Goal: Task Accomplishment & Management: Use online tool/utility

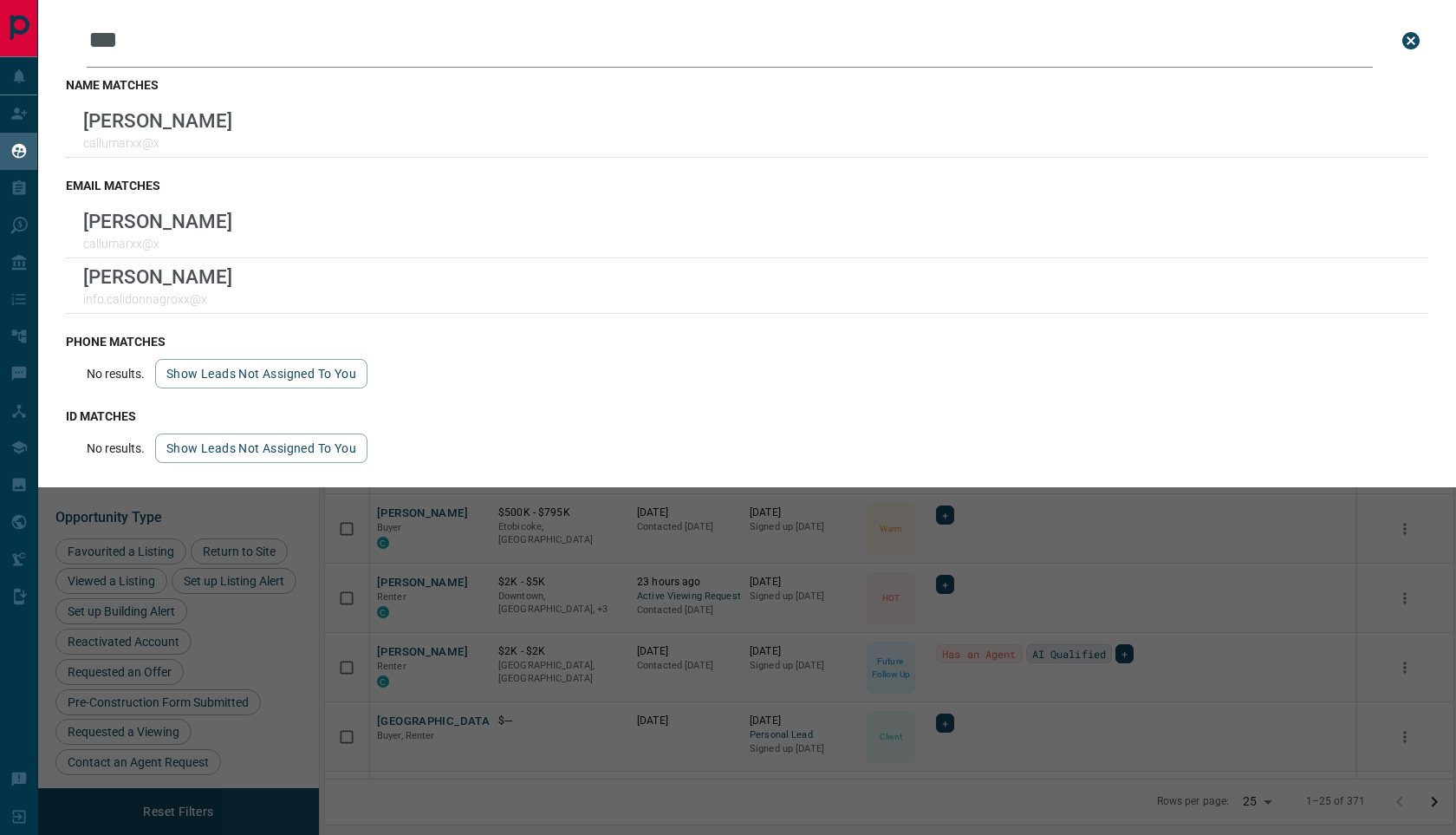
scroll to position [680, 1128]
click at [429, 562] on div "Leads Search Bar *** Search for a lead by name, email, phone, or id name matche…" at bounding box center [766, 417] width 1456 height 835
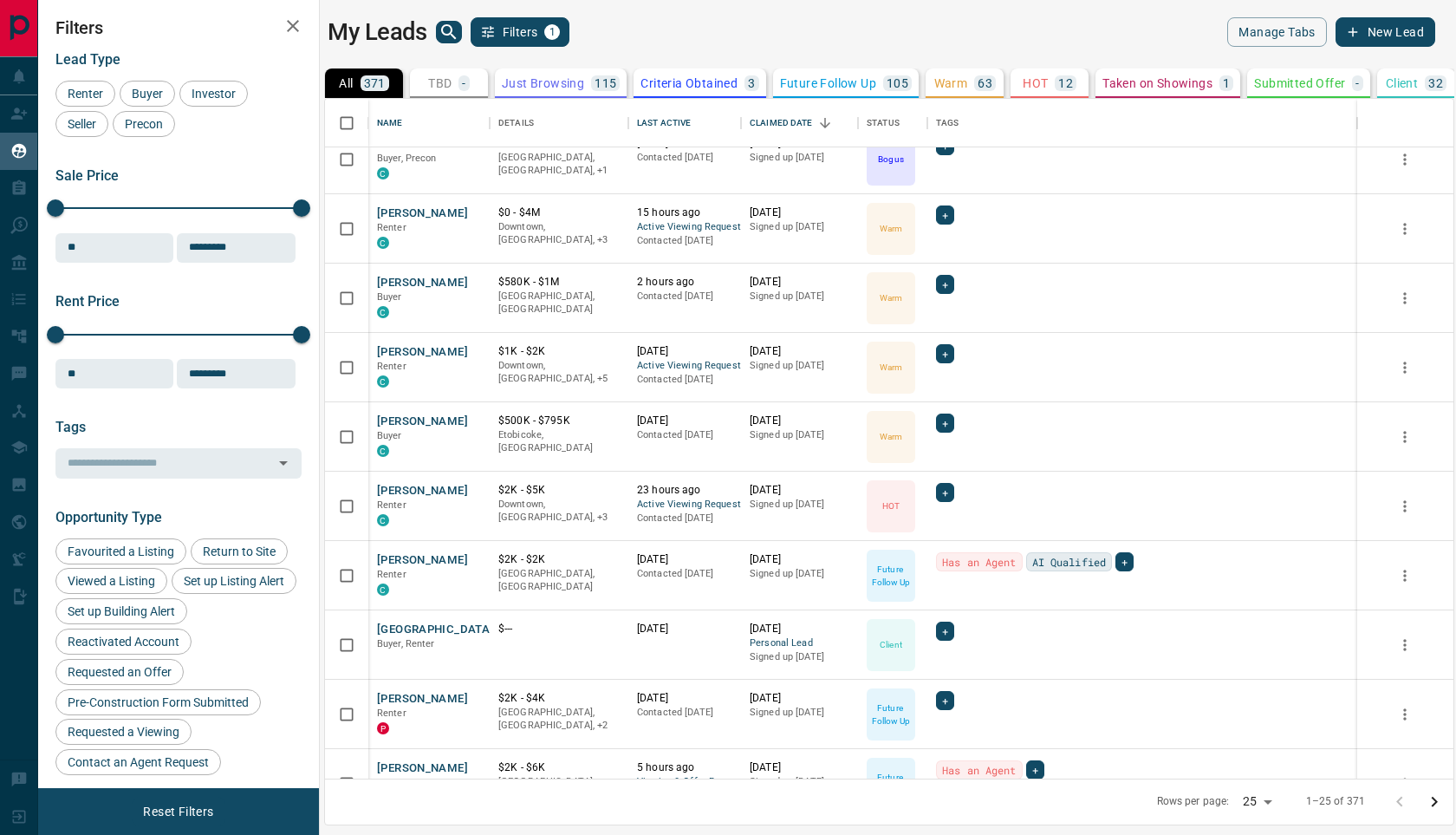
scroll to position [67, 0]
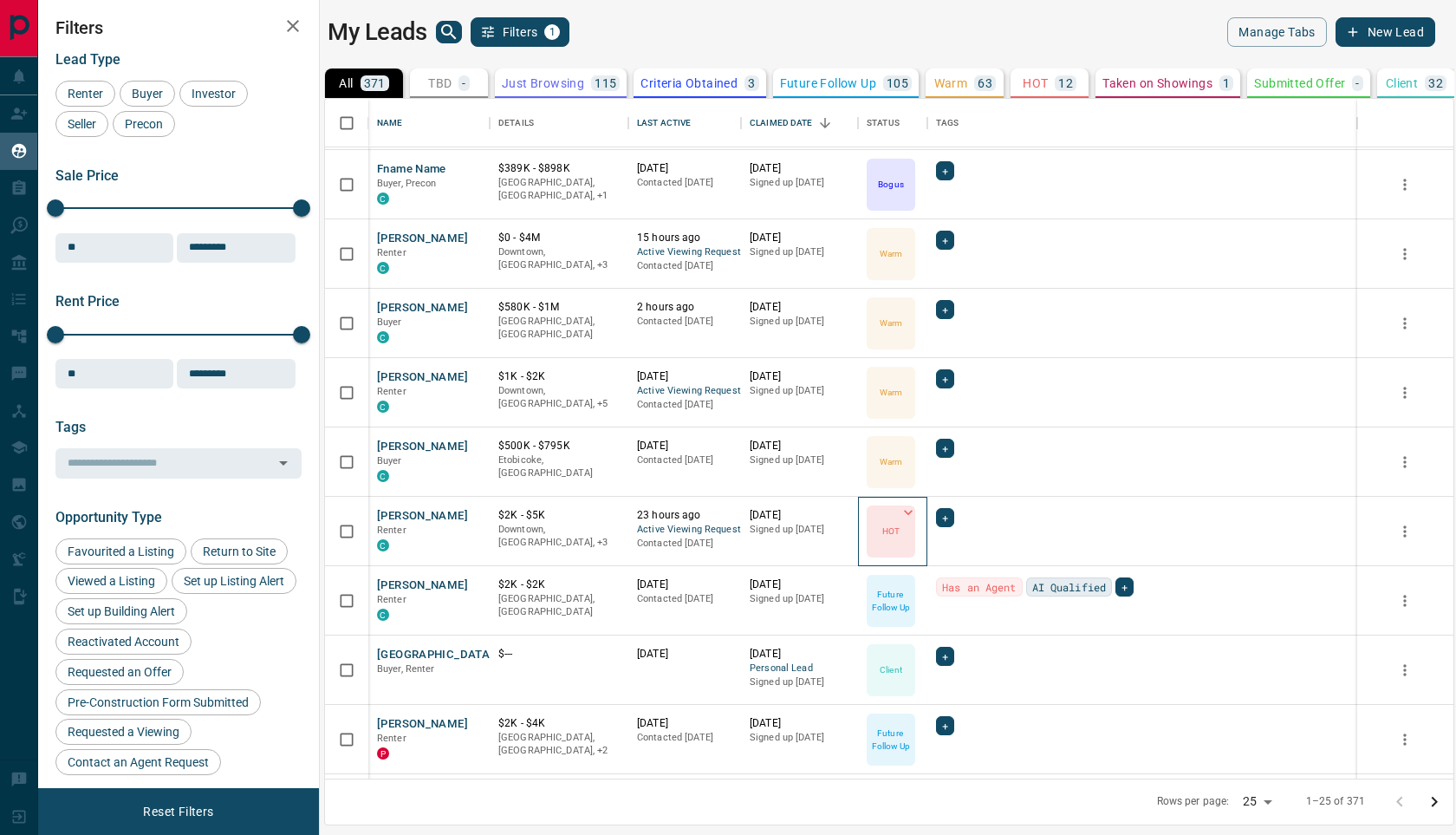
click at [894, 517] on div "HOT" at bounding box center [891, 531] width 48 height 52
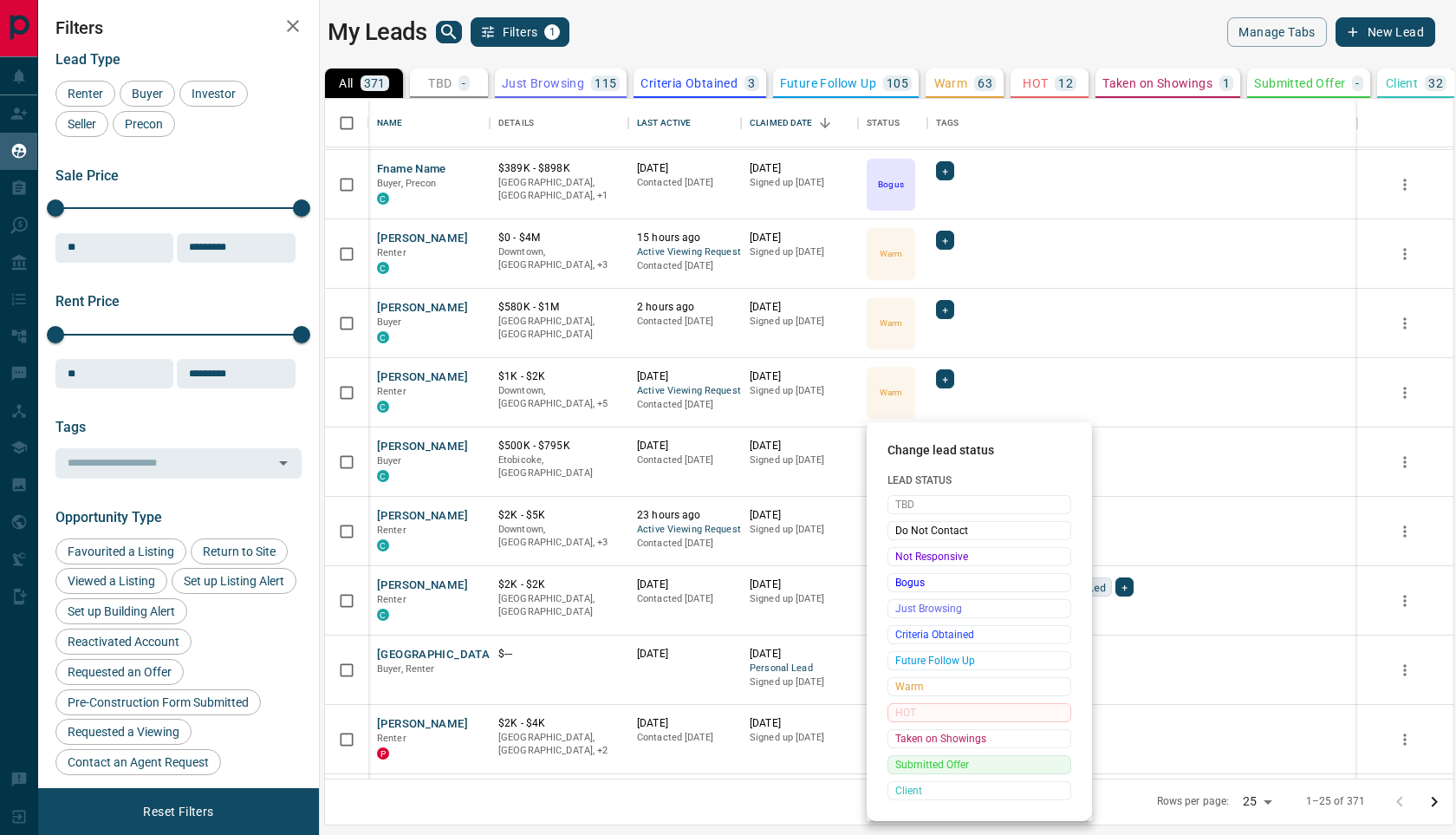
click at [944, 764] on span "Submitted Offer" at bounding box center [979, 765] width 168 height 17
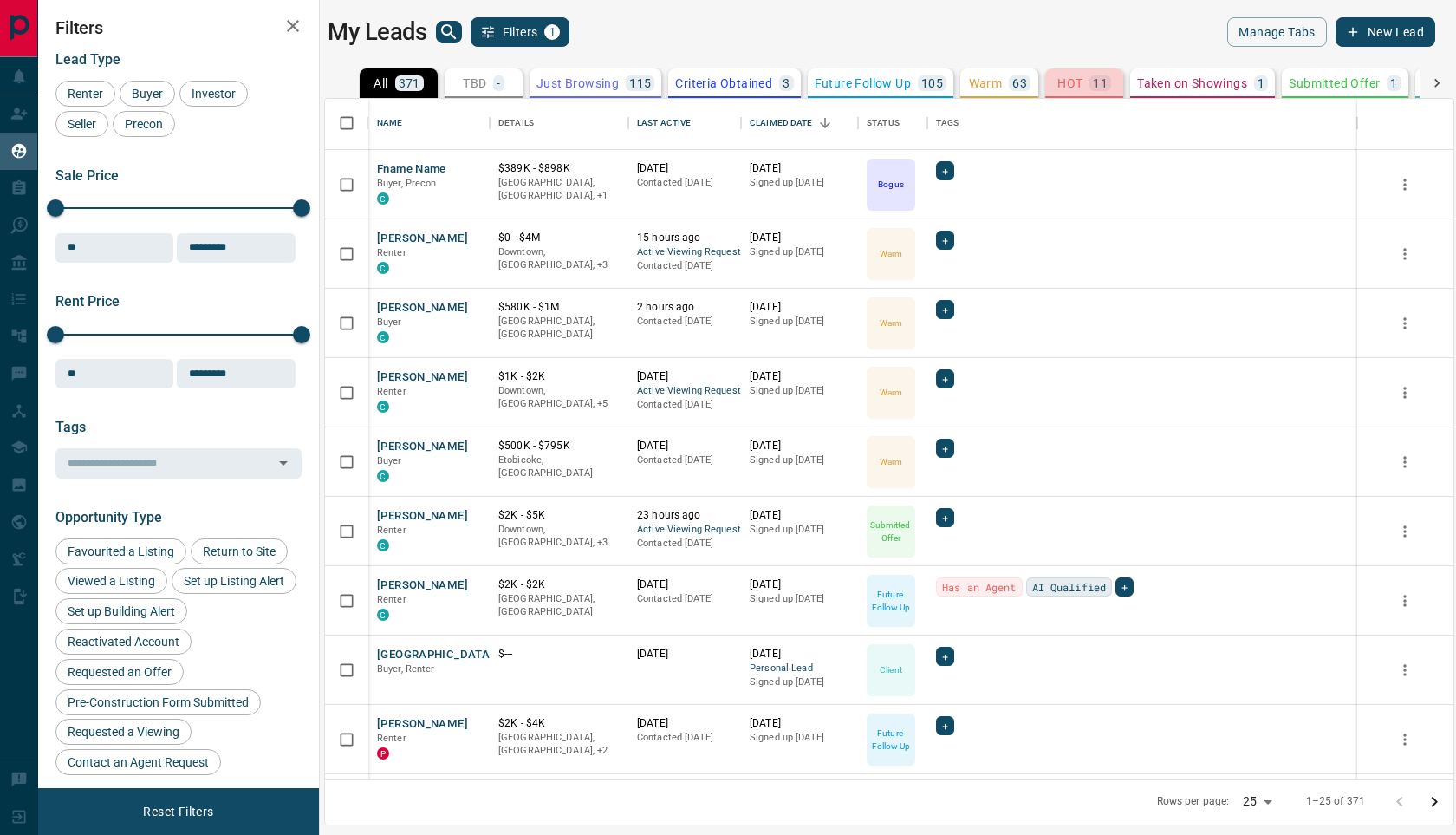
click at [1073, 83] on p "HOT" at bounding box center [1070, 83] width 25 height 13
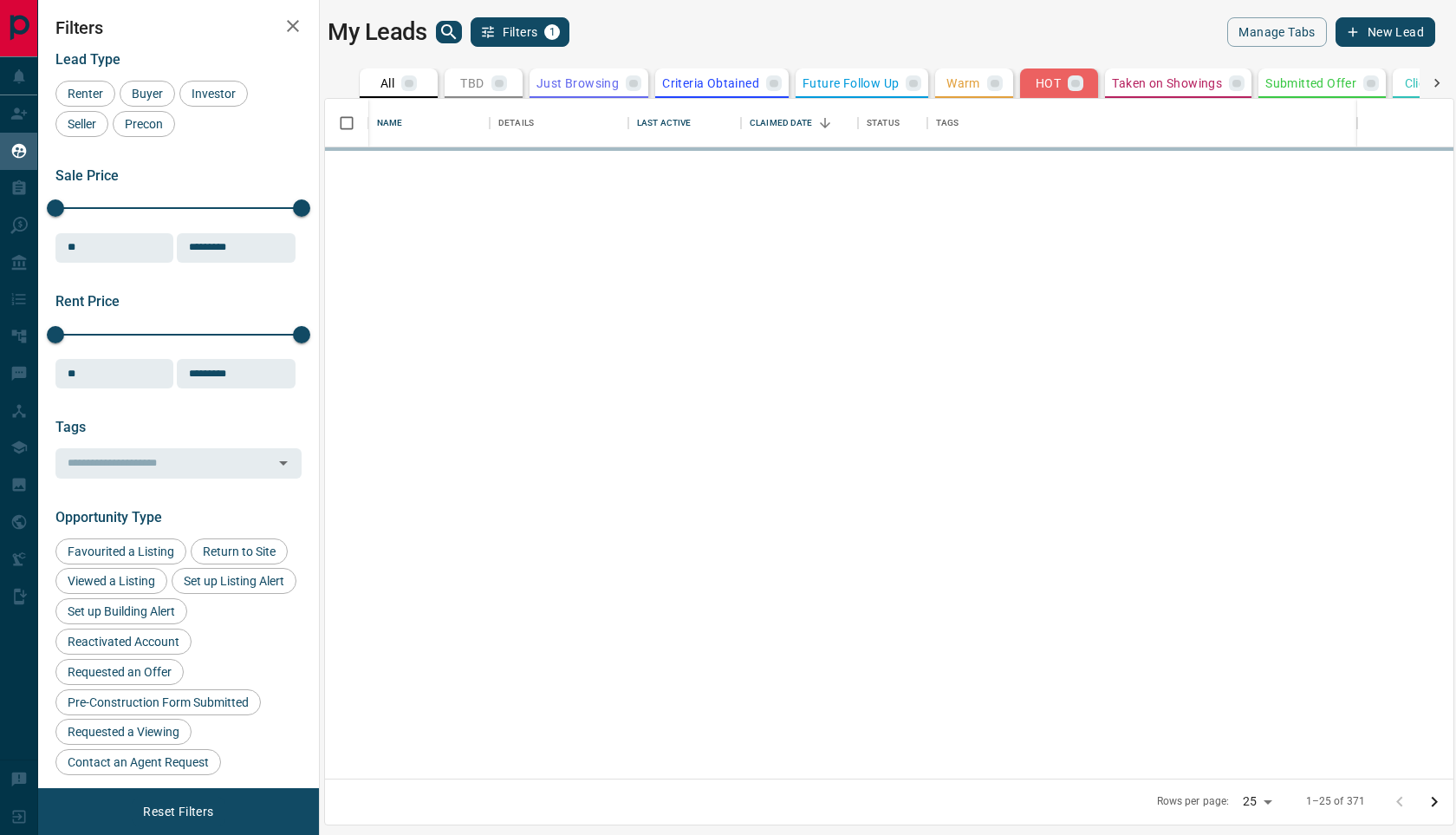
scroll to position [0, 0]
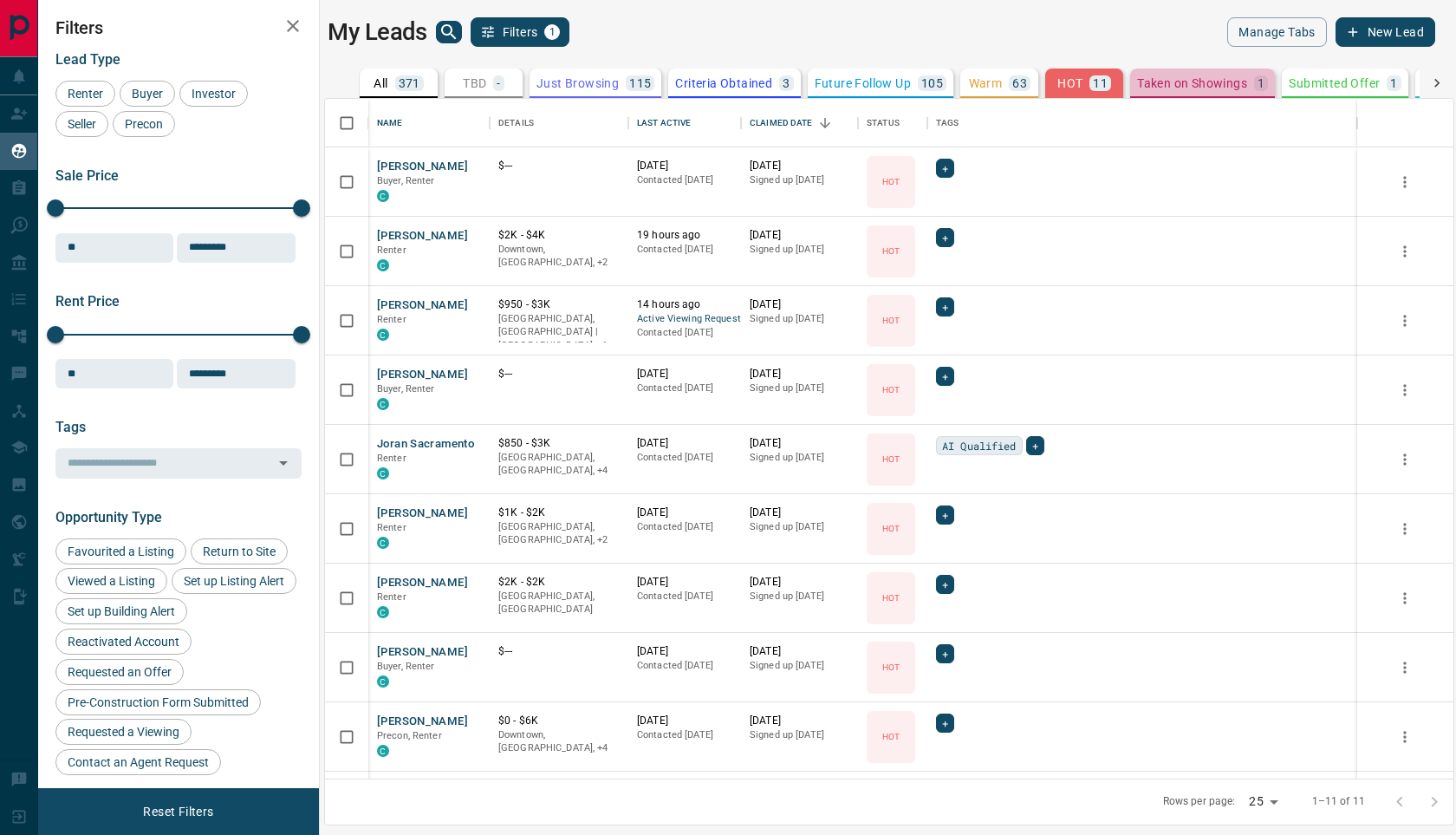
click at [1167, 91] on button "Taken on Showings 1" at bounding box center [1202, 83] width 144 height 29
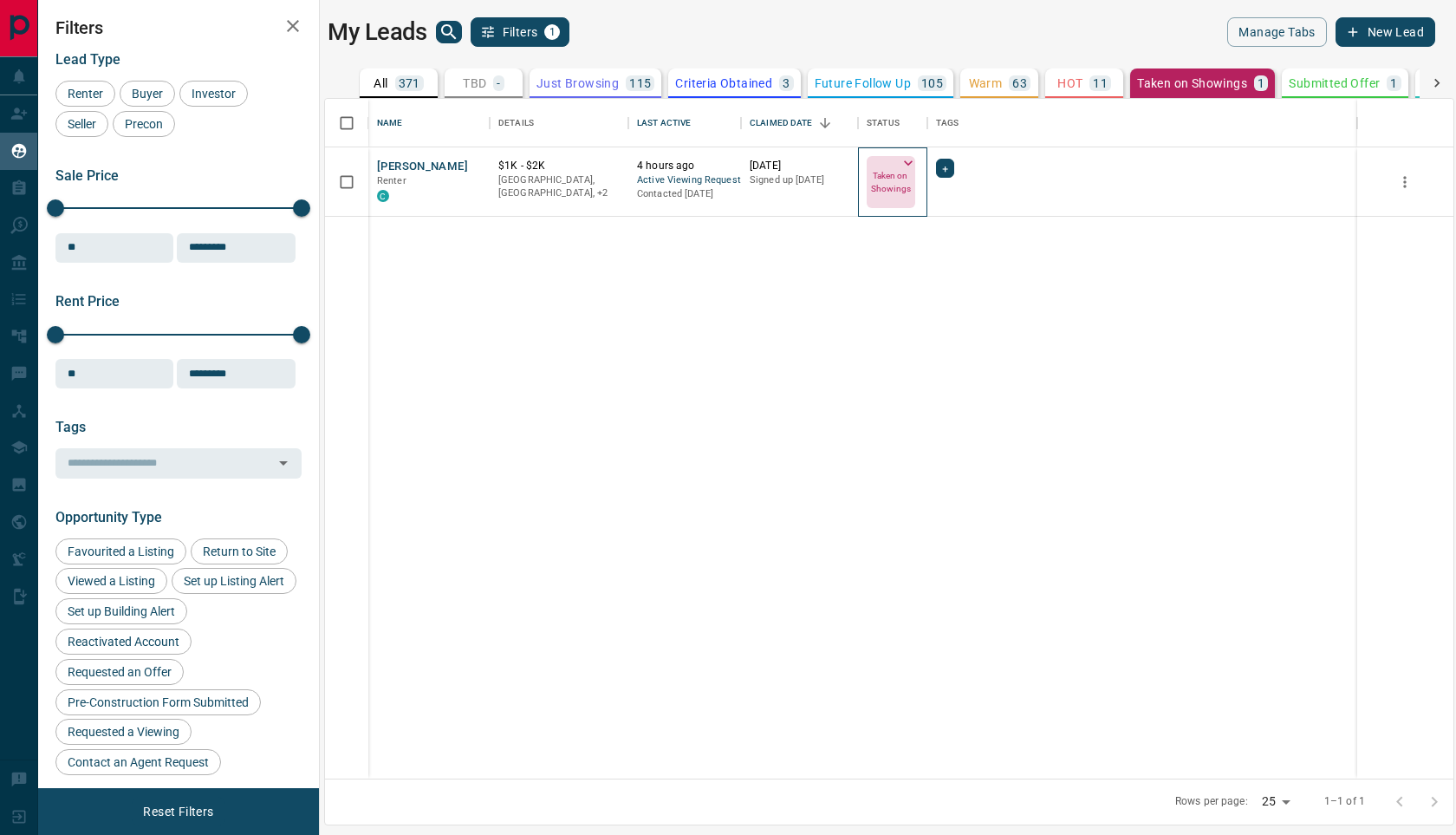
click at [896, 177] on p "Taken on Showings" at bounding box center [891, 181] width 45 height 26
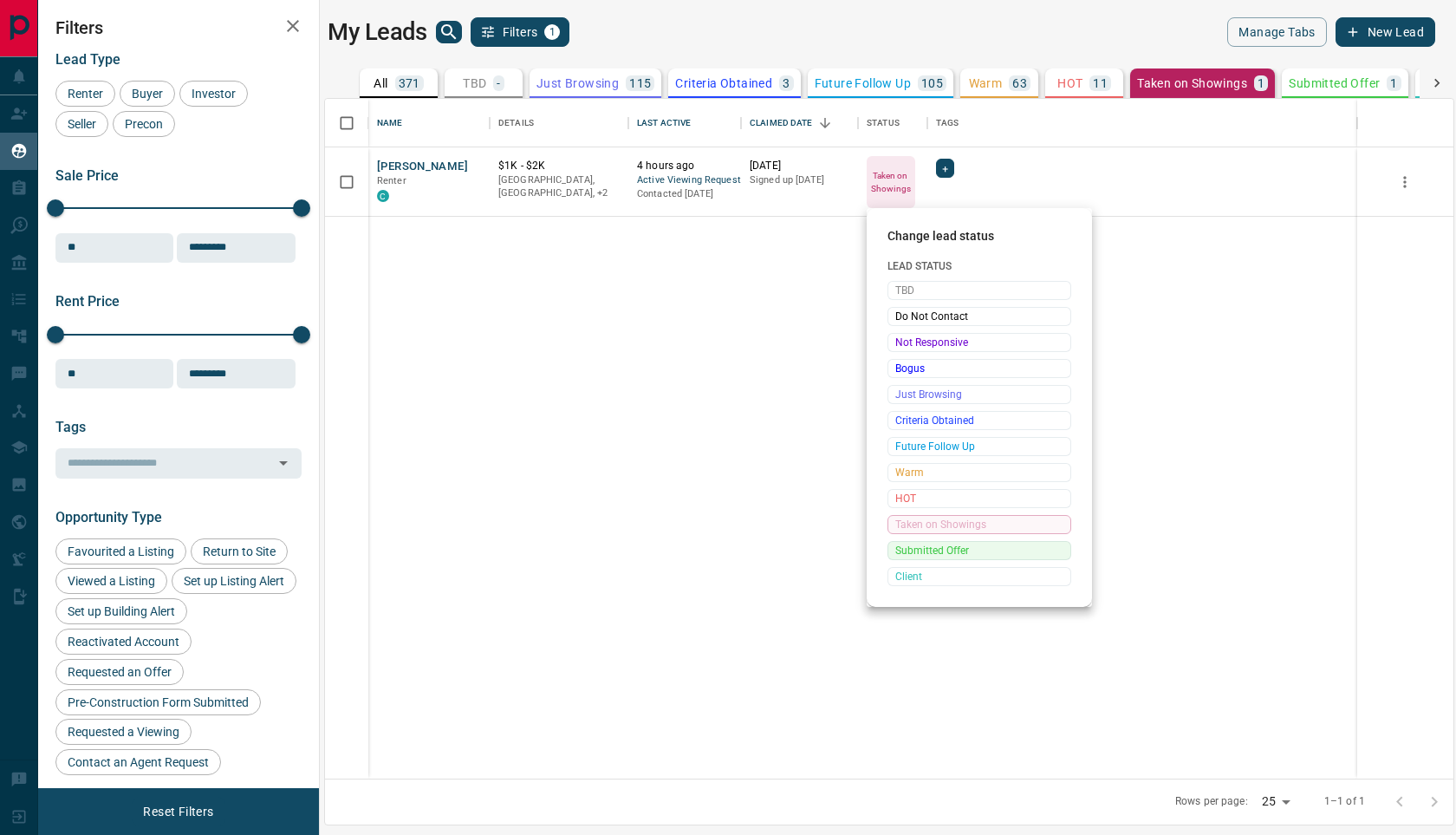
click at [935, 549] on span "Submitted Offer" at bounding box center [979, 551] width 168 height 17
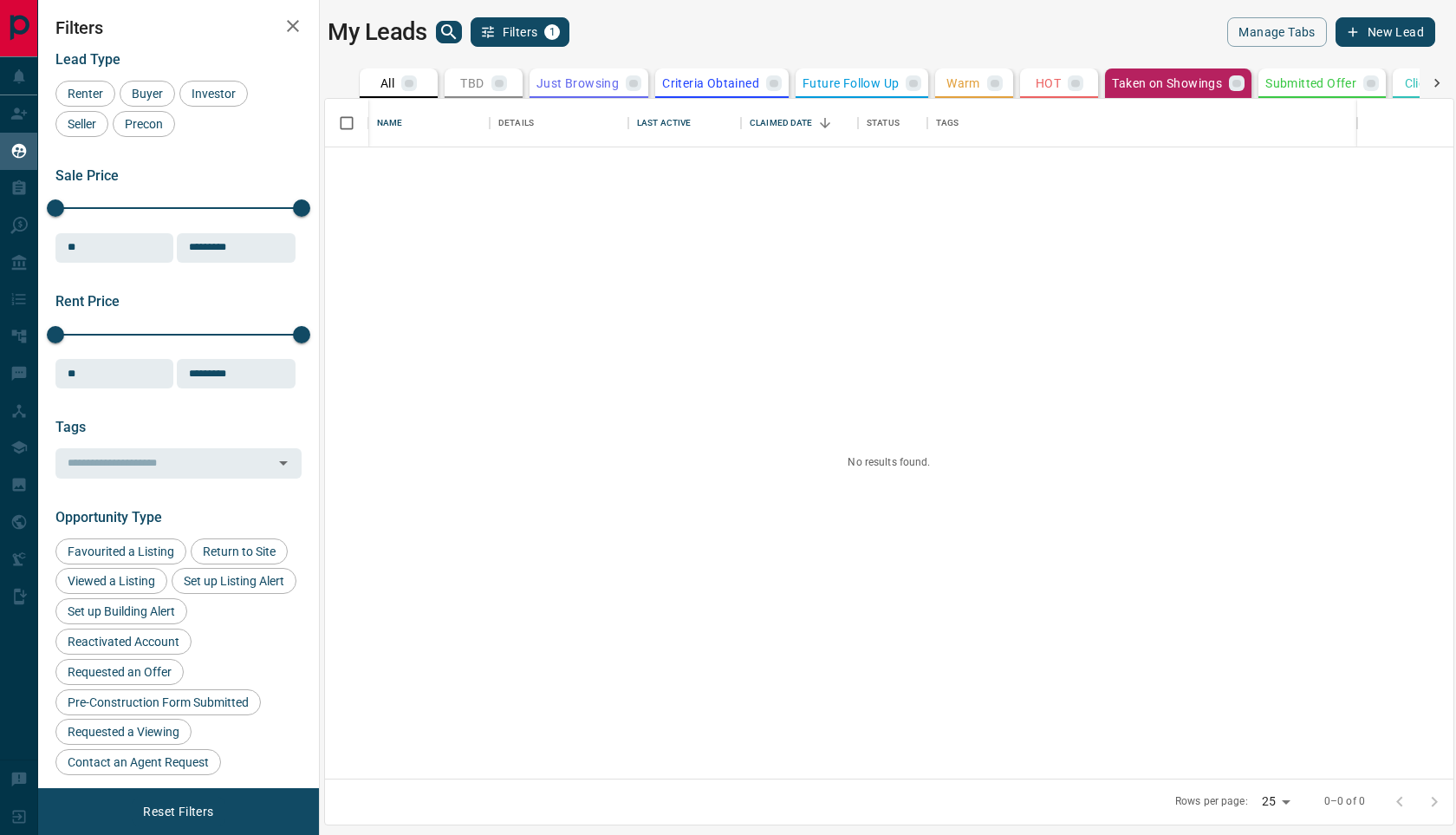
click at [1324, 85] on p "Submitted Offer" at bounding box center [1311, 83] width 91 height 13
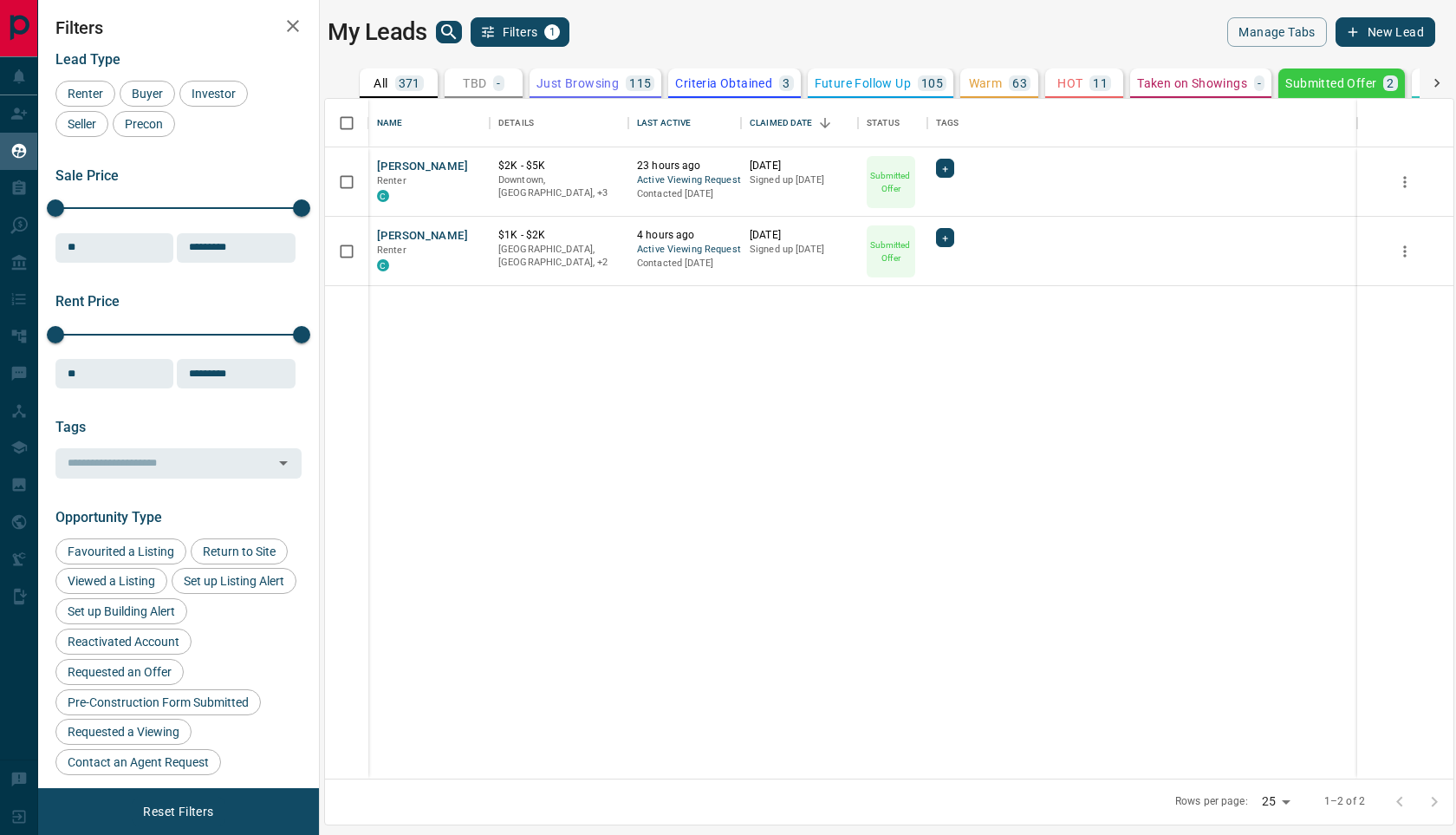
click at [40, 112] on div "Filters Lead Type Renter Buyer Investor Seller Precon Sale Price 0 5500000 Sale…" at bounding box center [178, 394] width 281 height 788
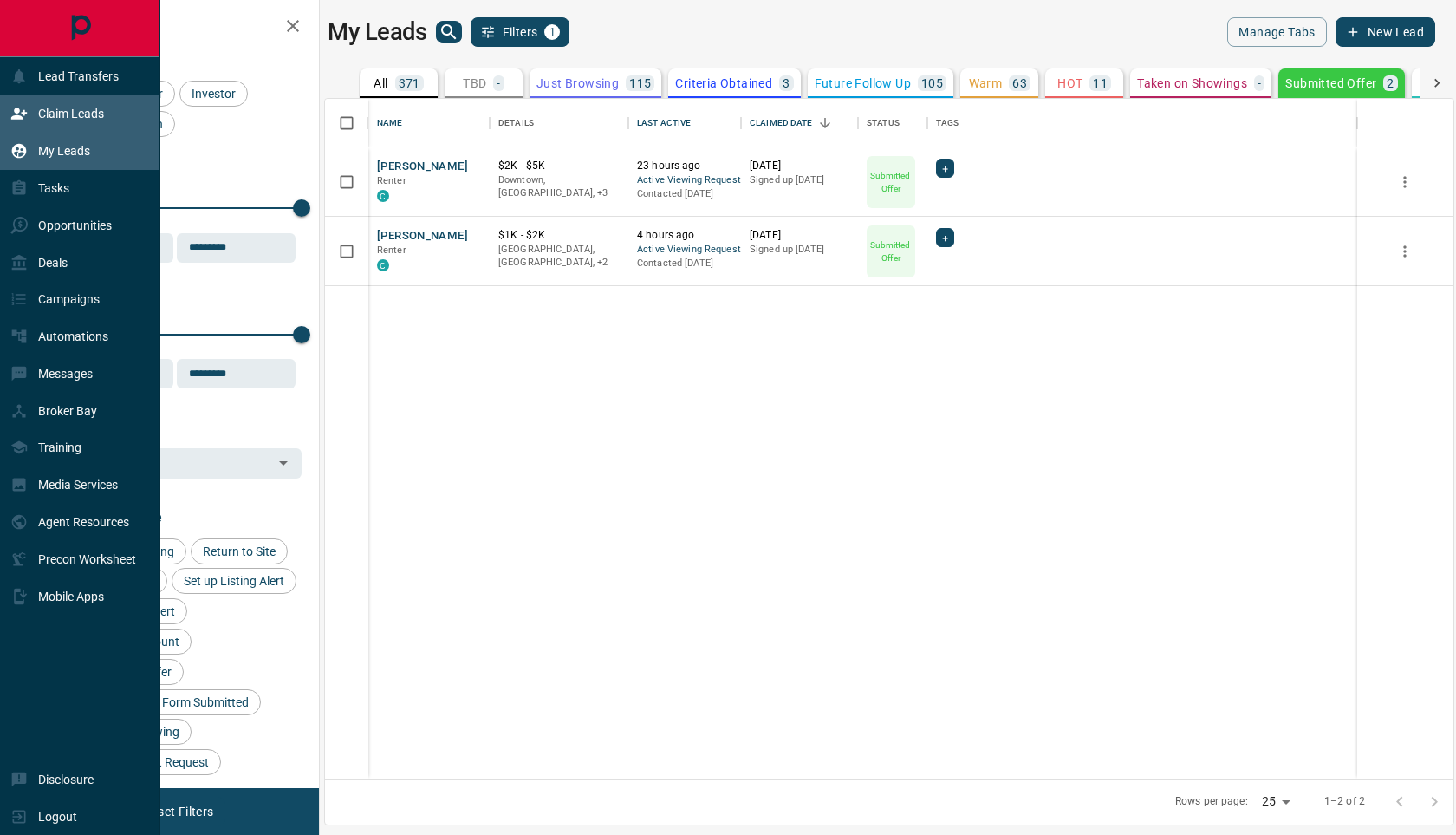
click at [29, 112] on div "Claim Leads" at bounding box center [57, 114] width 94 height 29
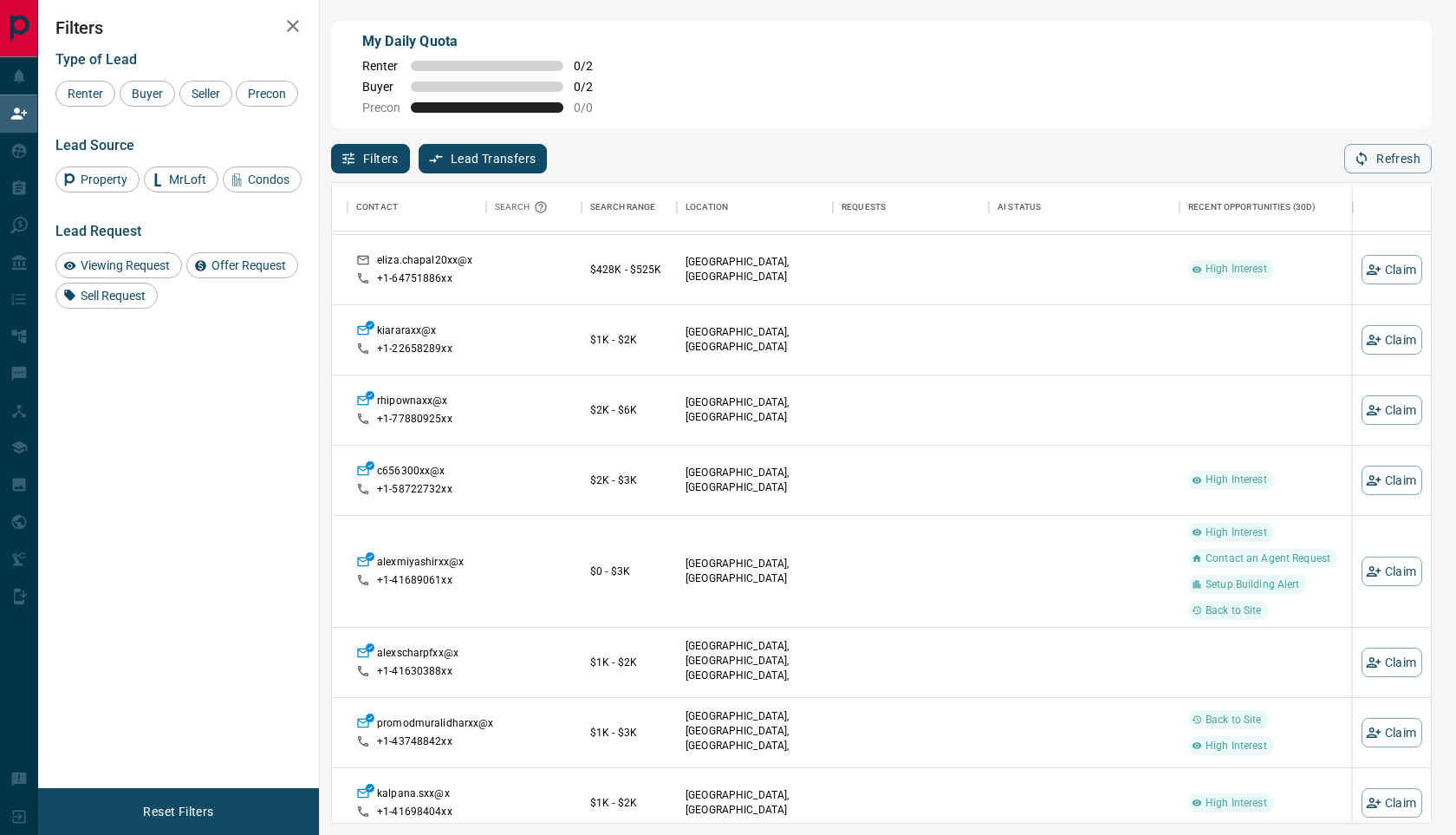
scroll to position [0, 141]
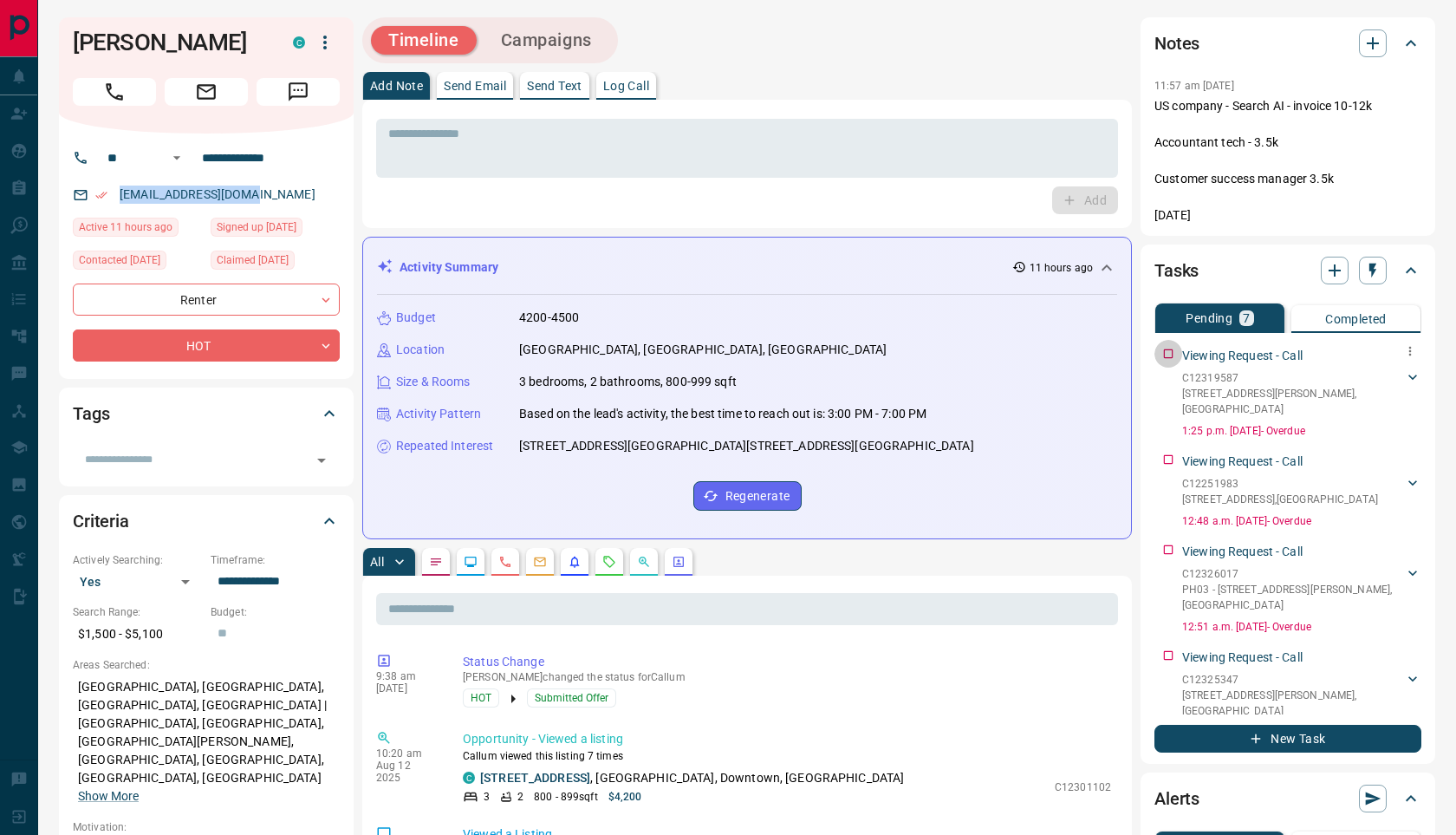
click at [1167, 348] on div "Viewing Request - Call C12319587 3103 - 95 McMahon Drive , North York Callum Ar…" at bounding box center [1287, 389] width 267 height 99
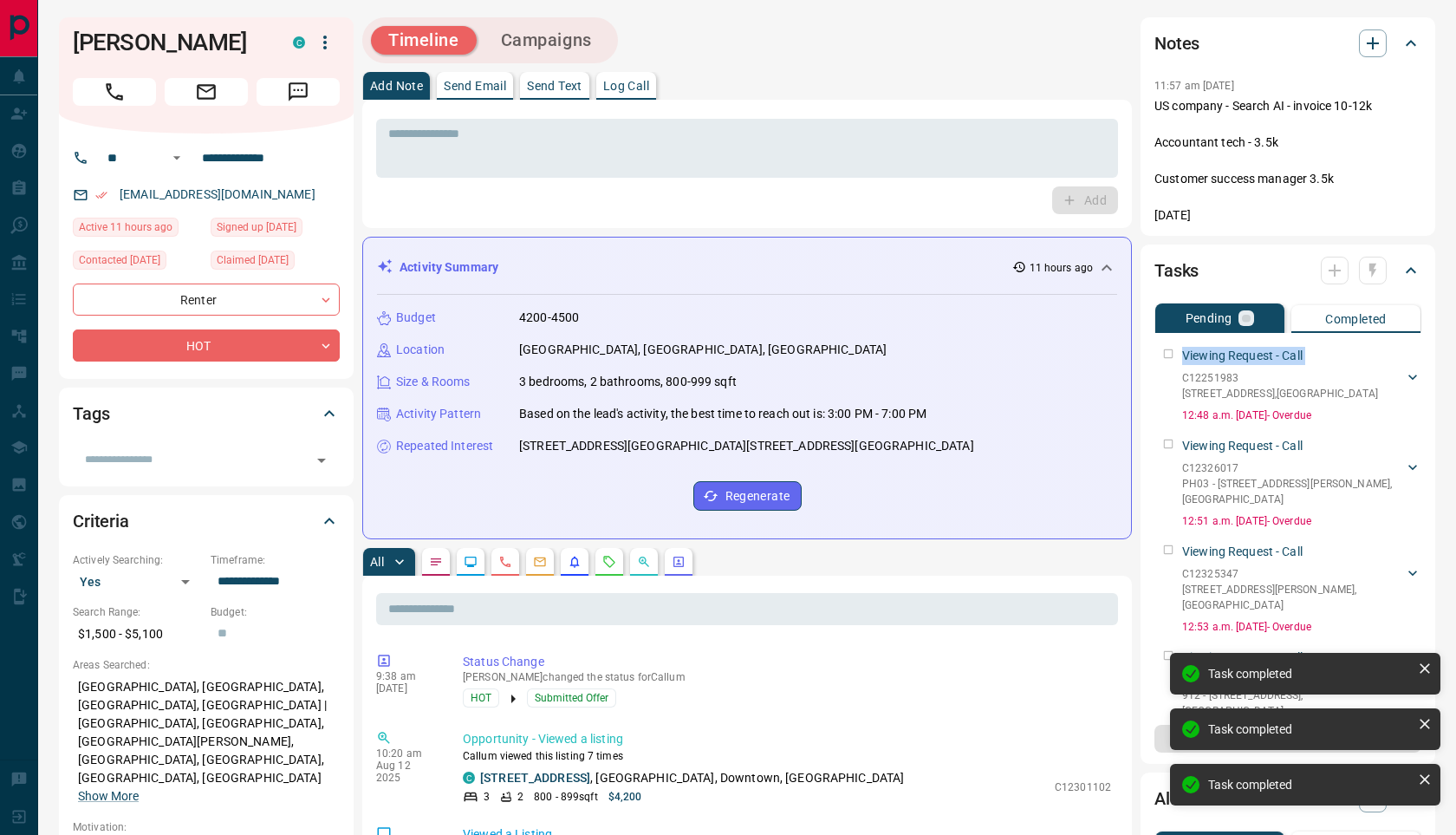
click at [1167, 348] on div "Viewing Request - Call C12251983 2410 - 18 Harbour Street , Toronto Callum Arul…" at bounding box center [1287, 381] width 267 height 83
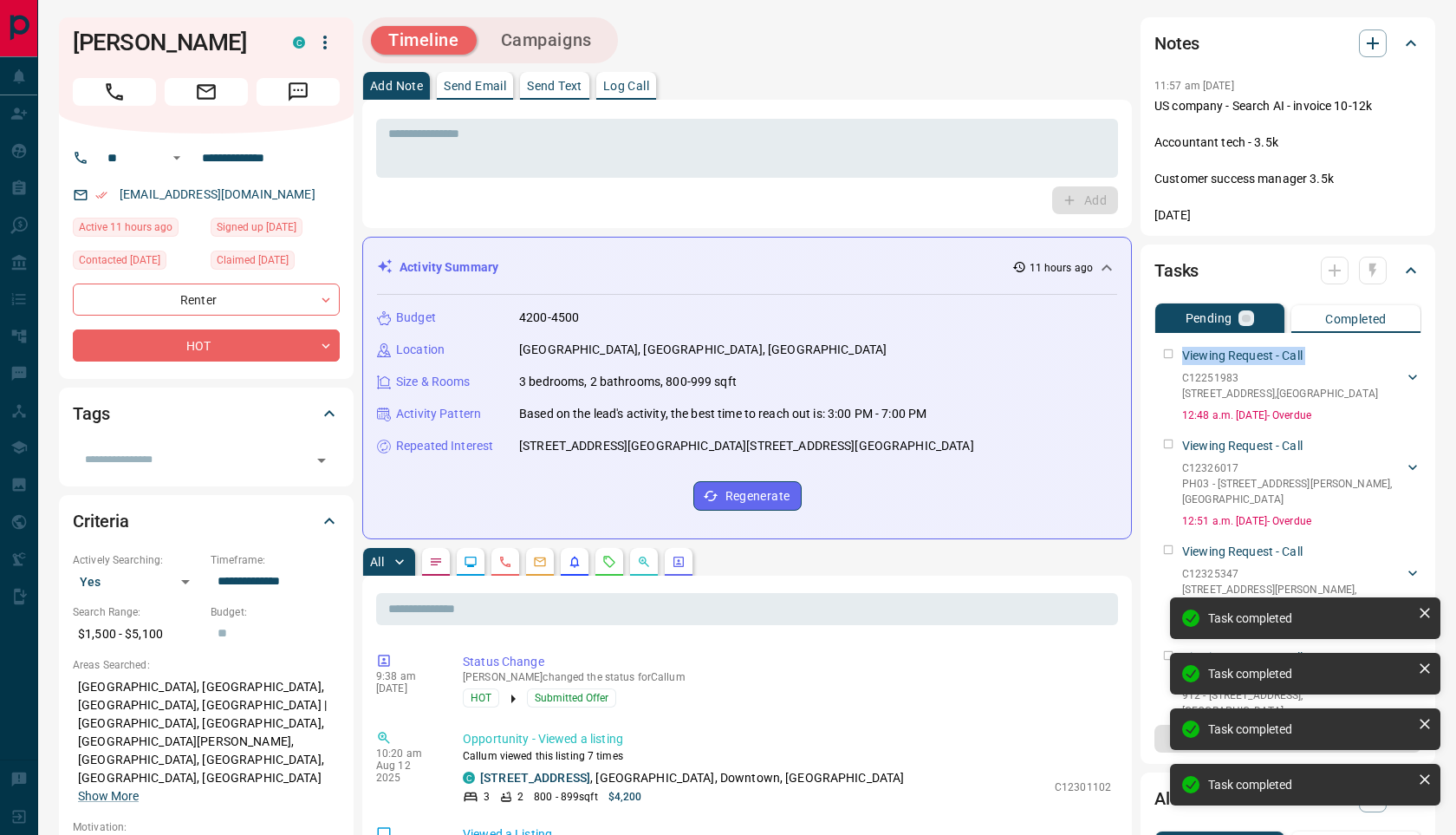
click at [1167, 348] on div "Viewing Request - Call C12251983 2410 - 18 Harbour Street , Toronto Callum Arul…" at bounding box center [1287, 381] width 267 height 83
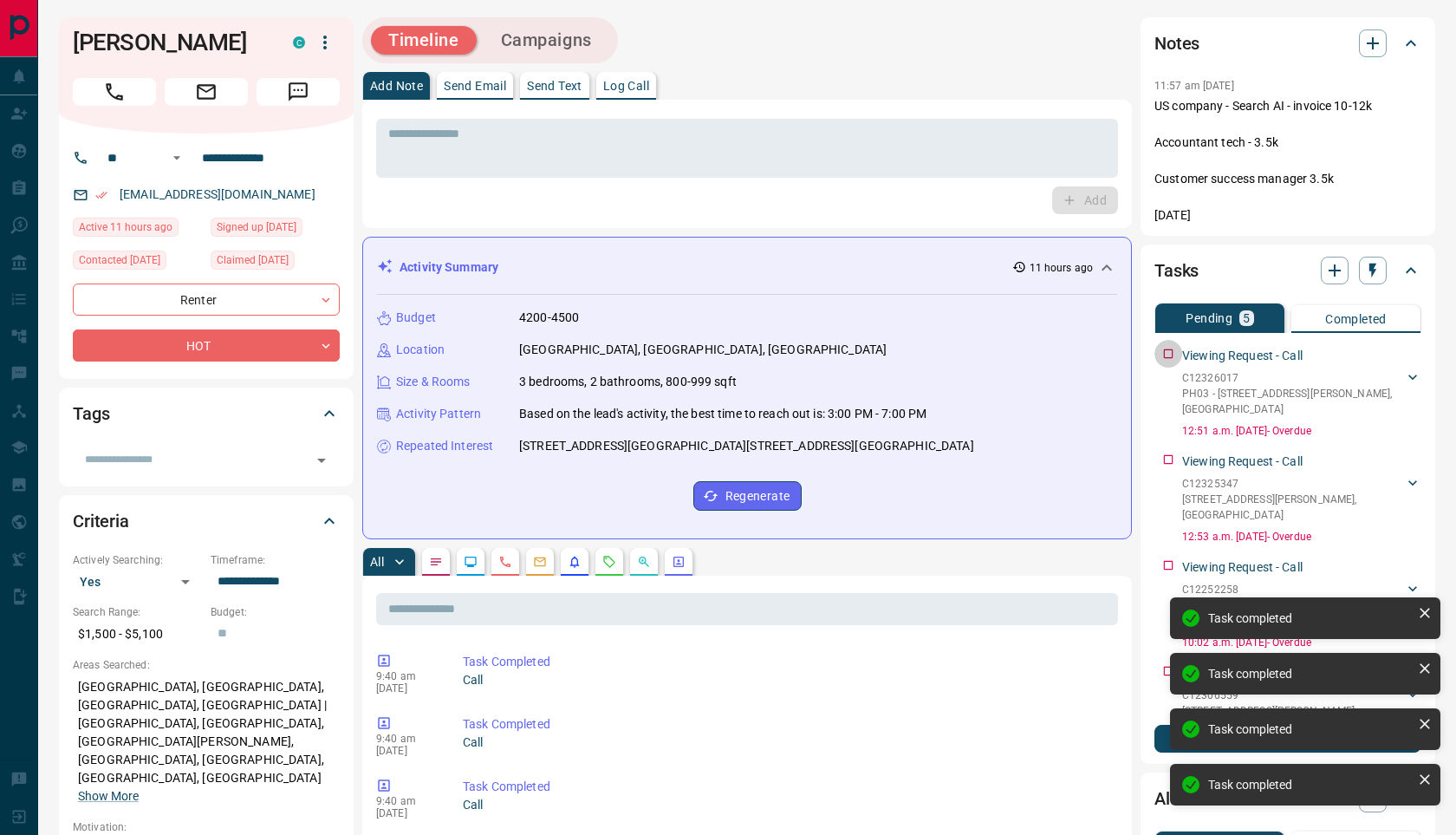
click at [1166, 359] on div "Viewing Request - Call C12326017 PH03 - 15 Mercer Street , Toronto Callum Arul …" at bounding box center [1287, 389] width 267 height 99
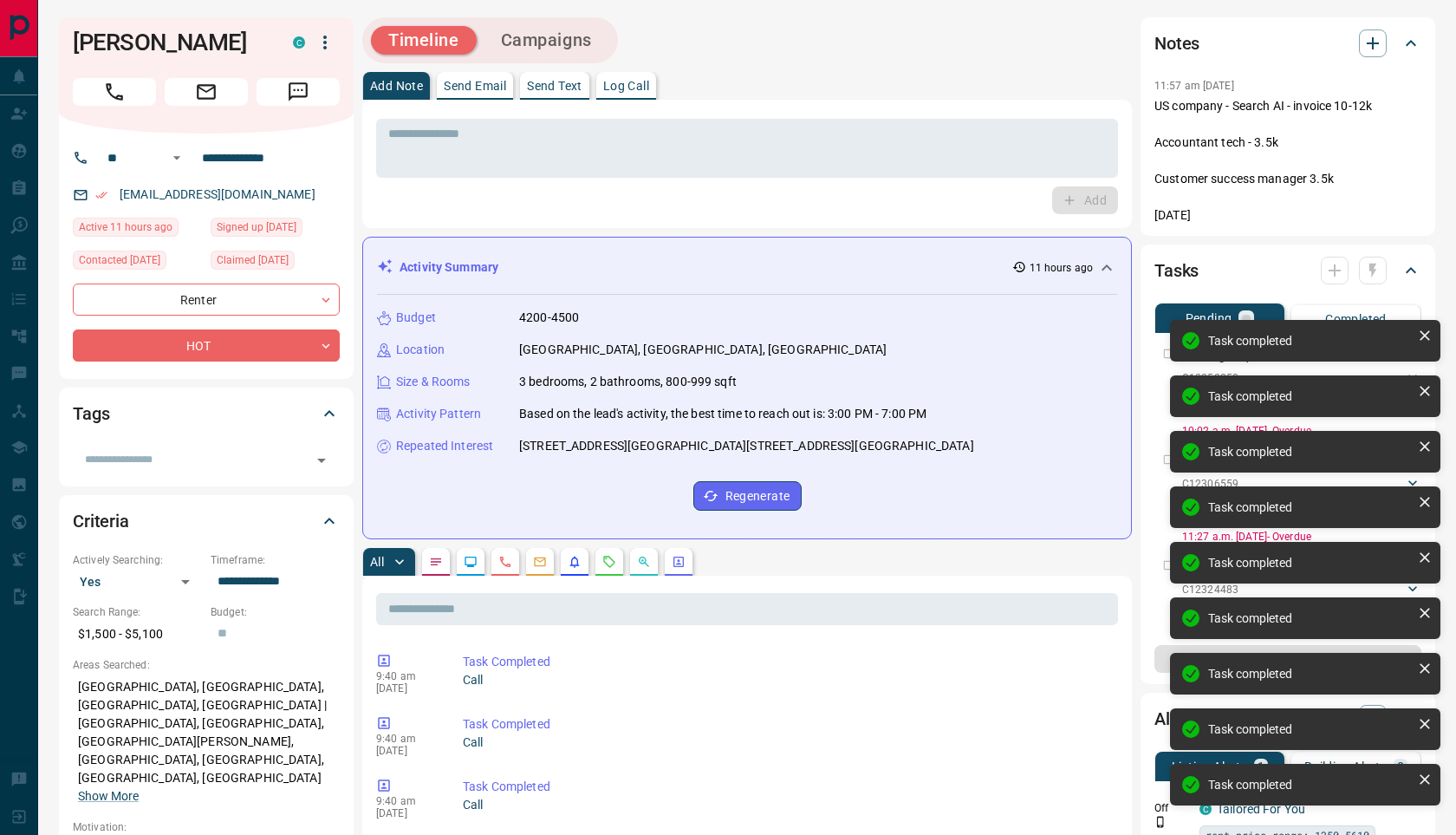
click at [1166, 358] on div "Task completed Task completed Task completed Task completed Task completed Task…" at bounding box center [1305, 569] width 277 height 506
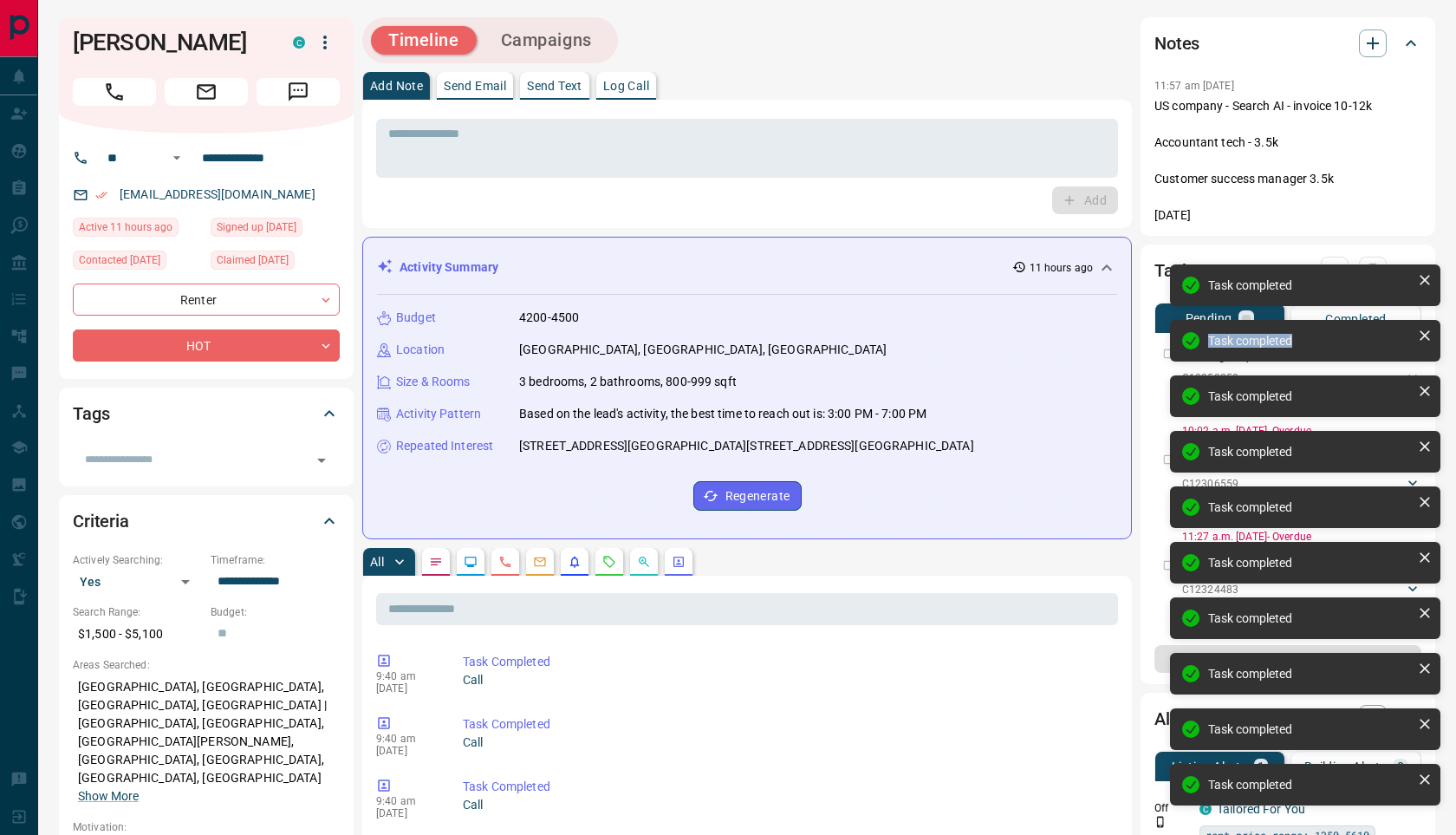
click at [1166, 358] on div "Task completed Task completed Task completed Task completed Task completed Task…" at bounding box center [1305, 541] width 277 height 562
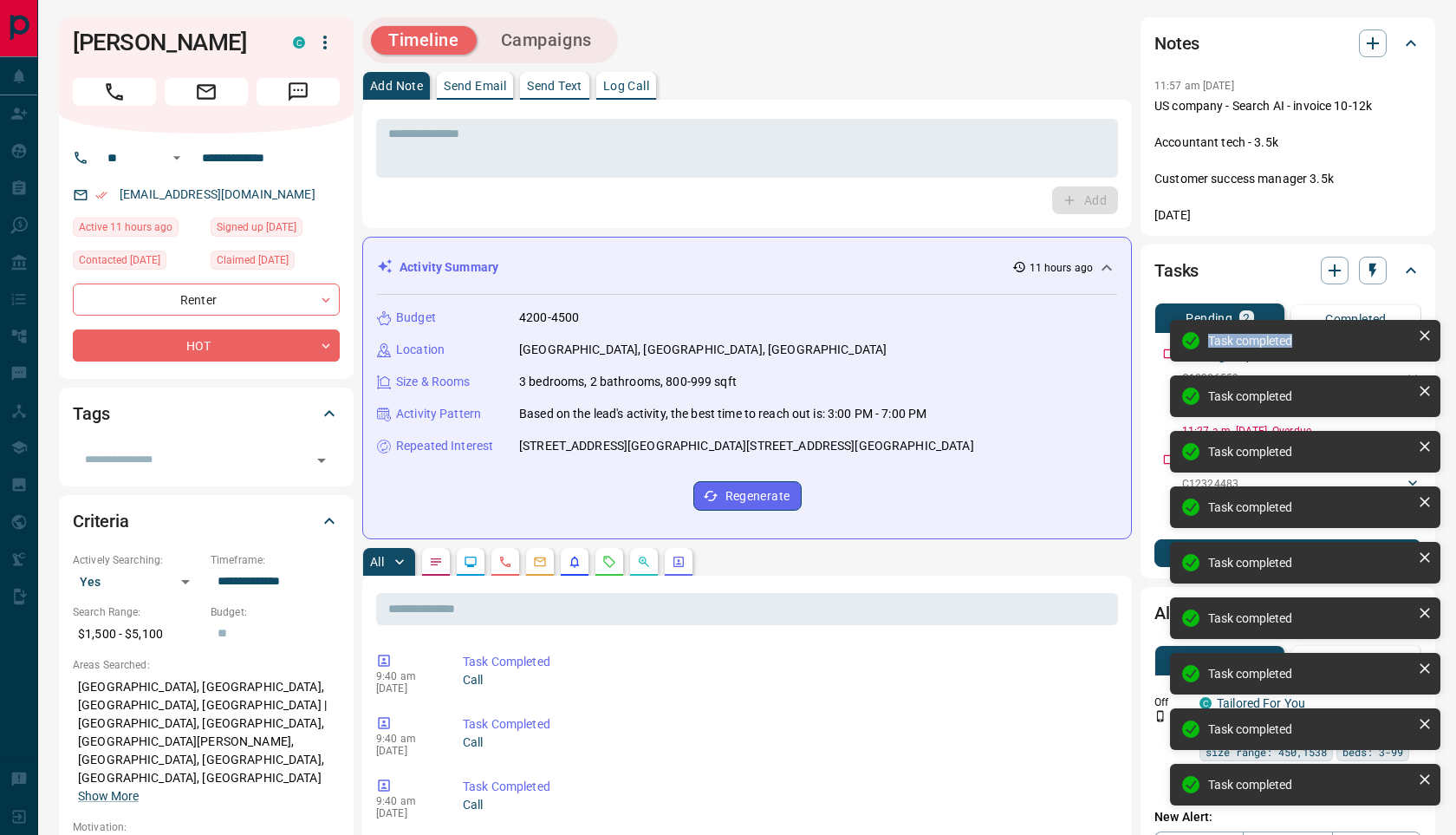
click at [1166, 356] on div "Task completed Task completed Task completed Task completed Task completed Task…" at bounding box center [1305, 541] width 277 height 562
